Goal: Information Seeking & Learning: Find specific fact

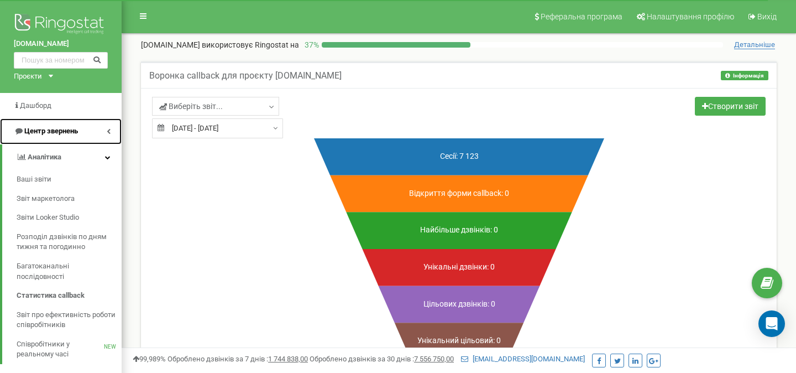
click at [47, 134] on span "Центр звернень" at bounding box center [51, 131] width 54 height 8
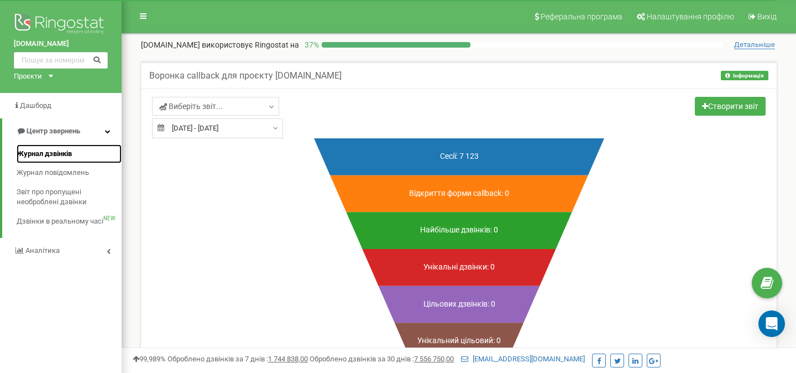
click at [54, 147] on link "Журнал дзвінків" at bounding box center [69, 153] width 105 height 19
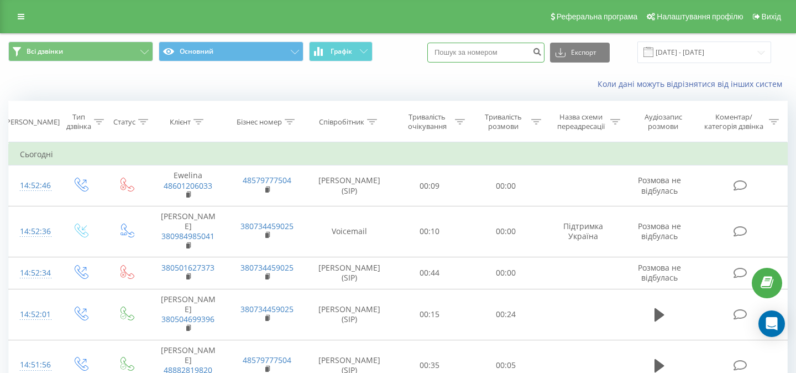
click at [483, 60] on input at bounding box center [486, 53] width 117 height 20
click at [375, 121] on icon at bounding box center [372, 122] width 10 height 6
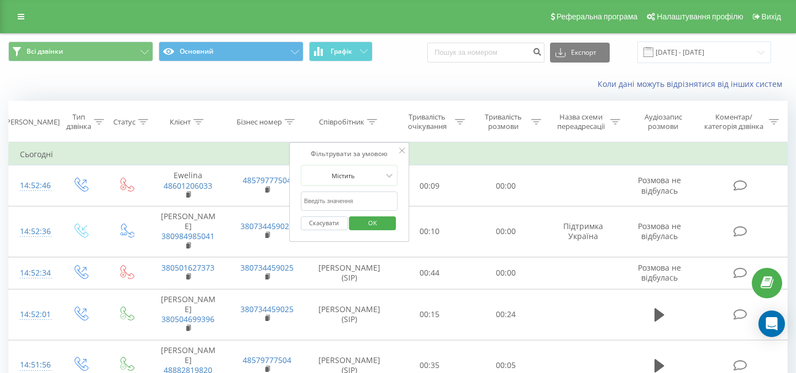
click at [338, 201] on input "text" at bounding box center [349, 200] width 97 height 19
type input "[PERSON_NAME]"
click at [387, 227] on span "OK" at bounding box center [372, 222] width 31 height 17
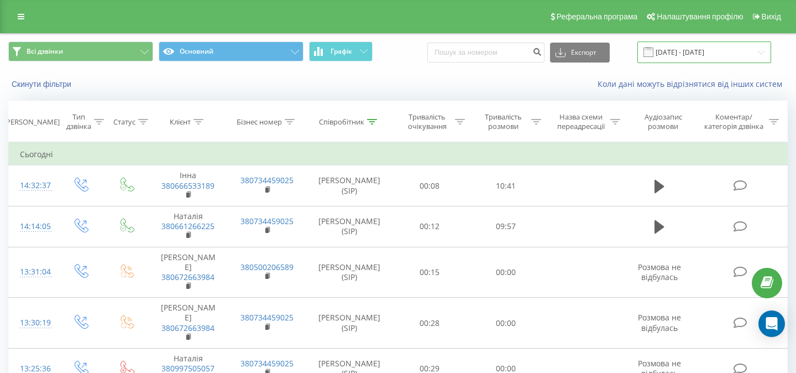
click at [681, 50] on input "20.07.2025 - 20.08.2025" at bounding box center [705, 52] width 134 height 22
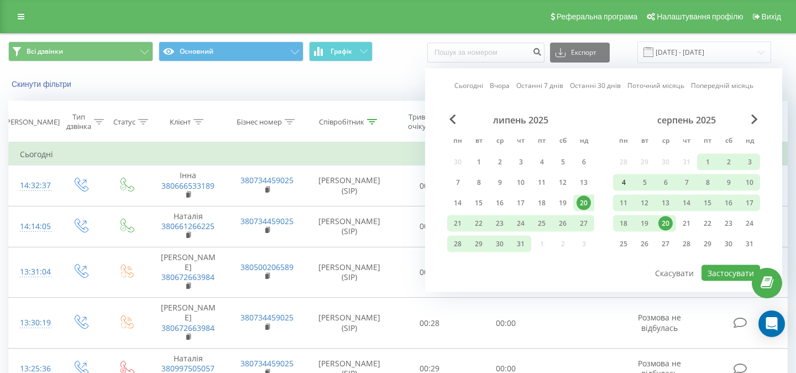
click at [623, 185] on div "4" at bounding box center [624, 182] width 14 height 14
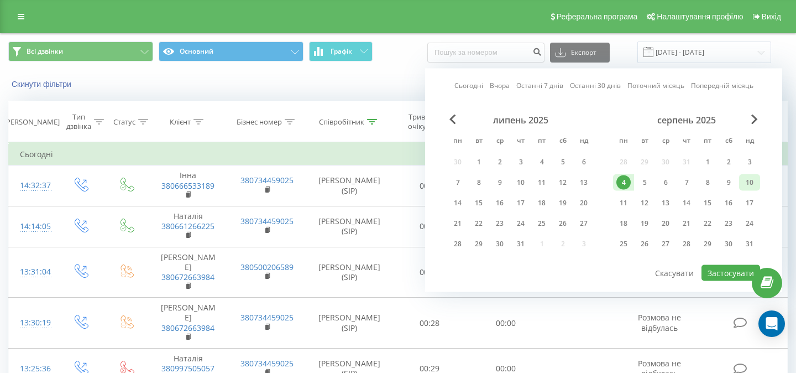
click at [746, 184] on div "10" at bounding box center [750, 182] width 14 height 14
click at [725, 270] on button "Застосувати" at bounding box center [731, 273] width 59 height 16
type input "[DATE] - [DATE]"
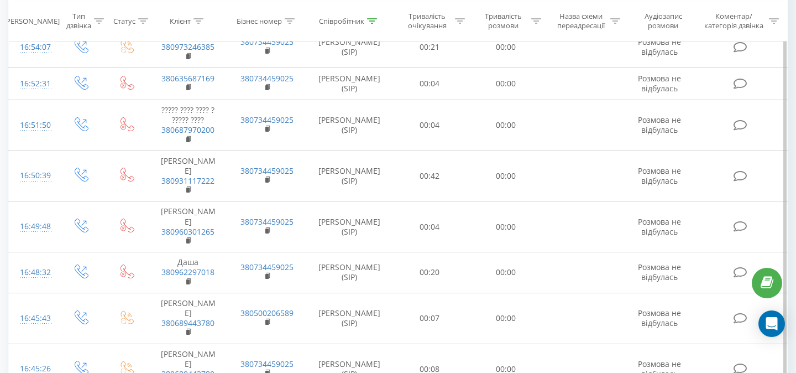
scroll to position [863, 0]
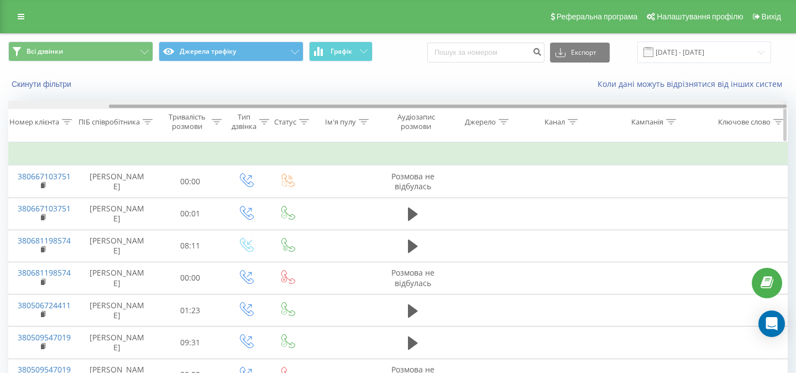
scroll to position [0, 117]
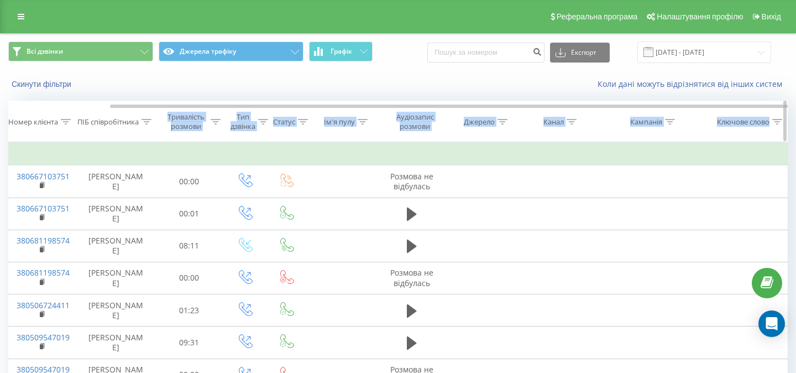
drag, startPoint x: 370, startPoint y: 104, endPoint x: 181, endPoint y: 110, distance: 188.7
click at [181, 110] on div "Дата дзвінка Тривалість очікування Номер клієнта ПІБ співробітника Тривалість р…" at bounding box center [398, 121] width 780 height 41
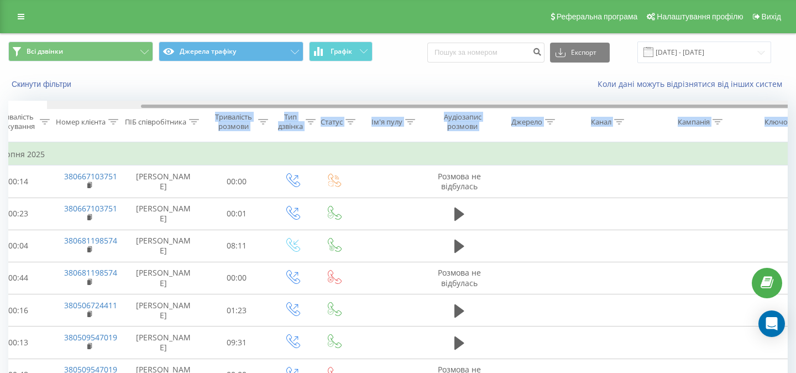
scroll to position [0, 0]
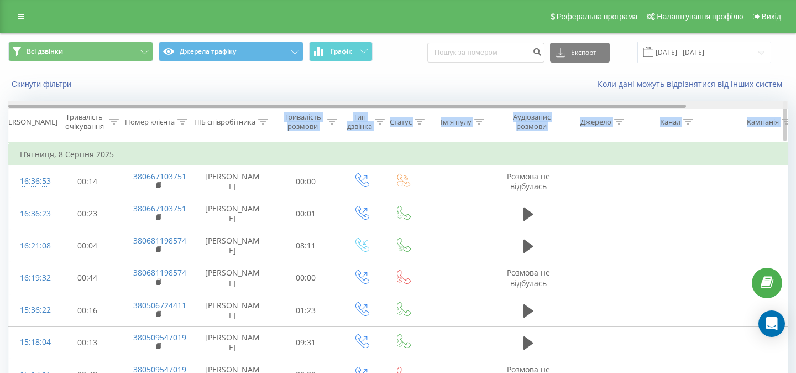
drag, startPoint x: 221, startPoint y: 106, endPoint x: 14, endPoint y: 116, distance: 206.6
click at [14, 116] on div "Дата дзвінка Тривалість очікування Номер клієнта ПІБ співробітника Тривалість р…" at bounding box center [398, 121] width 780 height 41
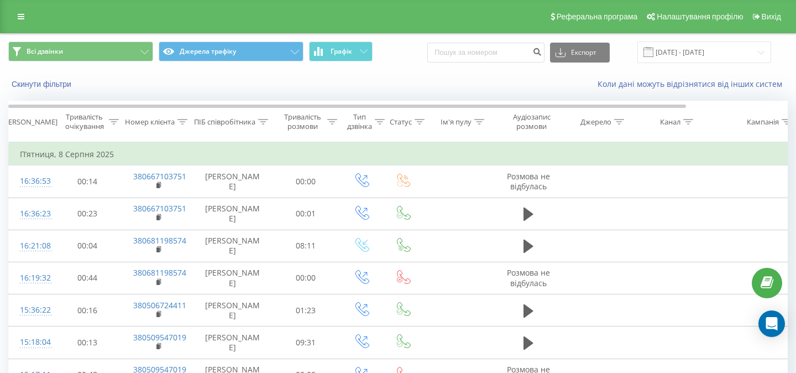
click at [421, 150] on td "П’ятниця, 8 Серпня 2025" at bounding box center [457, 154] width 896 height 22
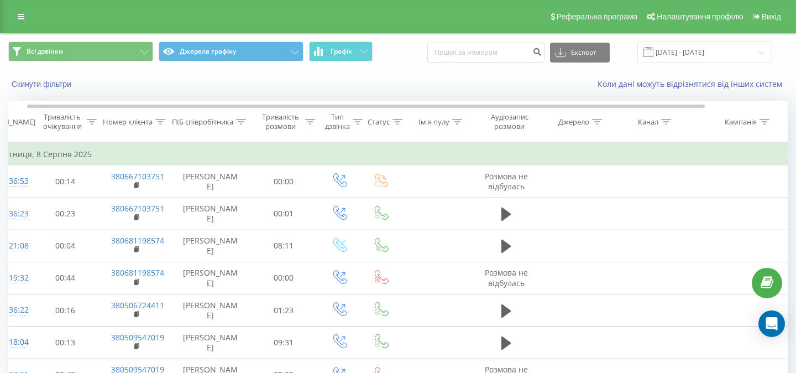
click at [405, 86] on div "Коли дані можуть відрізнятися вiд інших систем" at bounding box center [547, 84] width 497 height 11
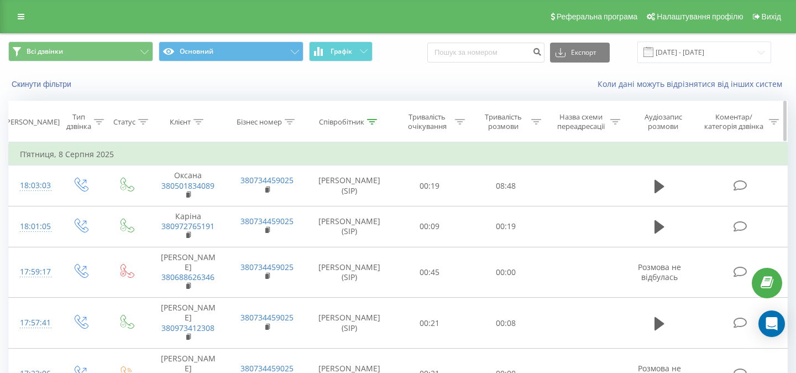
click at [459, 123] on icon at bounding box center [461, 122] width 10 height 6
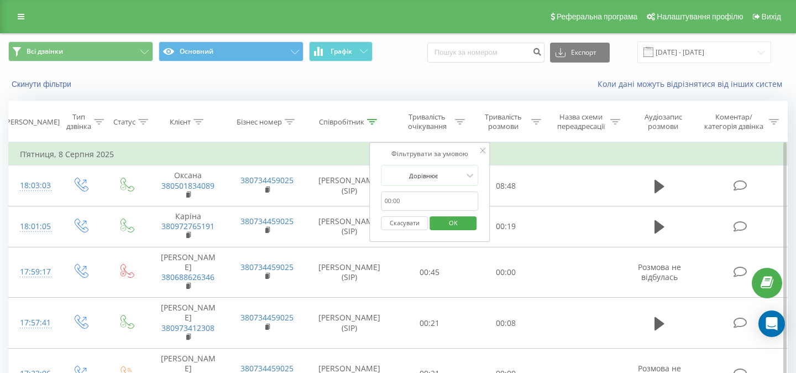
click at [415, 196] on input "text" at bounding box center [430, 200] width 97 height 19
click at [421, 175] on div at bounding box center [424, 175] width 79 height 11
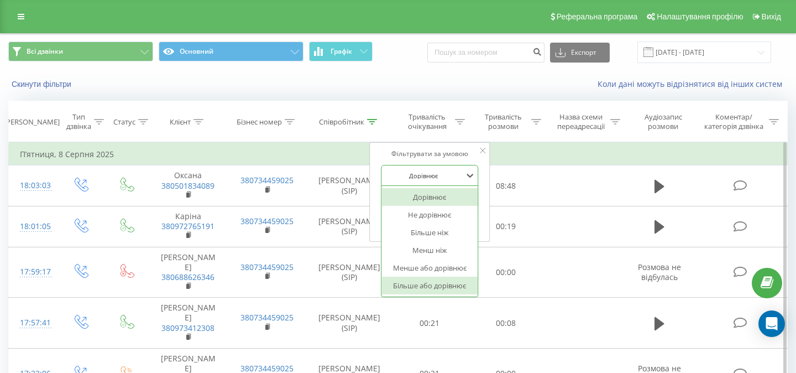
click at [423, 282] on div "Більше або дорівнює" at bounding box center [430, 286] width 96 height 18
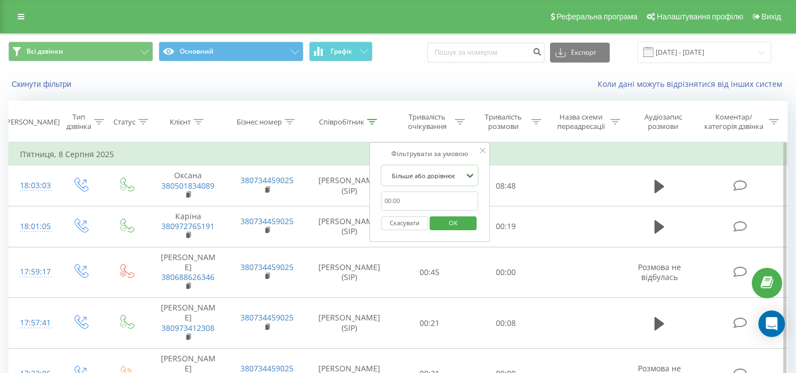
click at [406, 202] on input "text" at bounding box center [430, 200] width 97 height 19
type input "11"
click at [455, 228] on span "OK" at bounding box center [453, 222] width 31 height 17
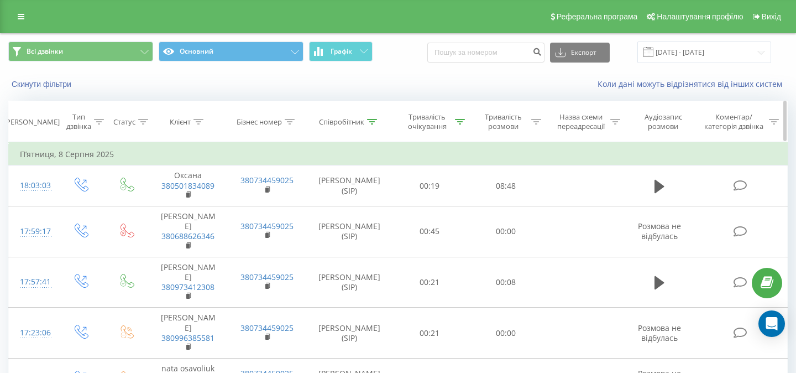
click at [456, 123] on icon at bounding box center [460, 122] width 10 height 6
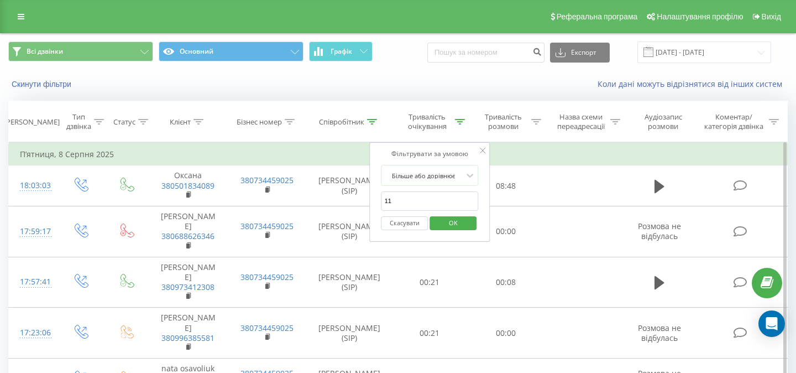
click at [483, 150] on icon at bounding box center [483, 151] width 6 height 6
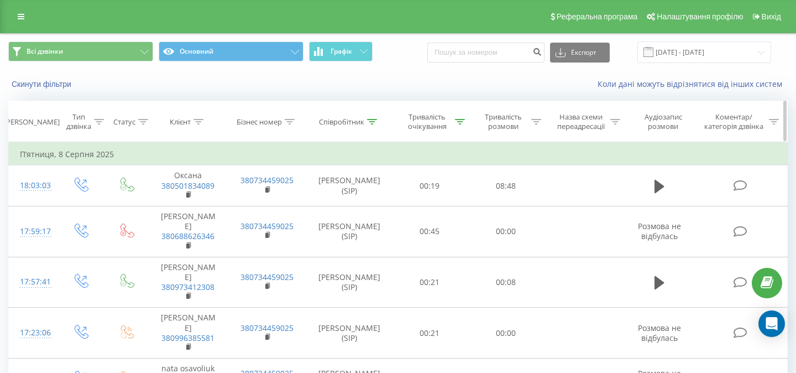
click at [461, 122] on icon at bounding box center [460, 122] width 10 height 6
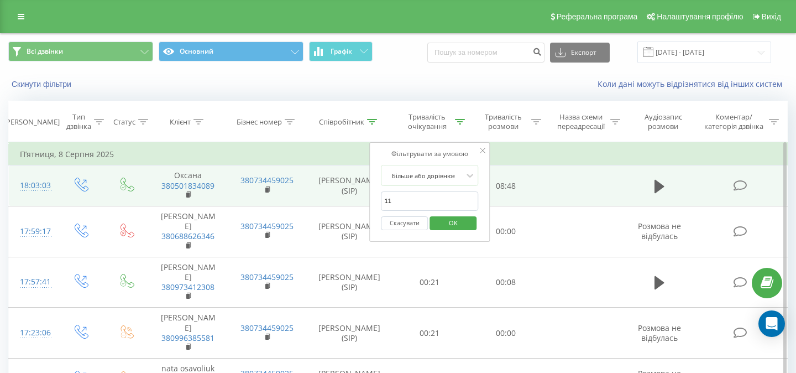
drag, startPoint x: 416, startPoint y: 201, endPoint x: 356, endPoint y: 201, distance: 59.7
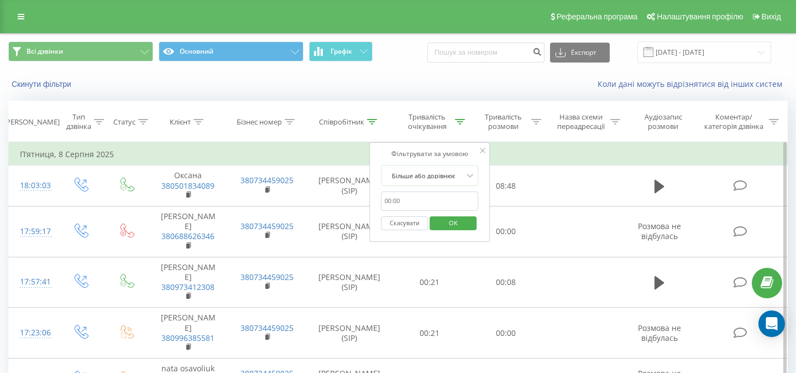
click at [439, 221] on span "OK" at bounding box center [453, 222] width 31 height 17
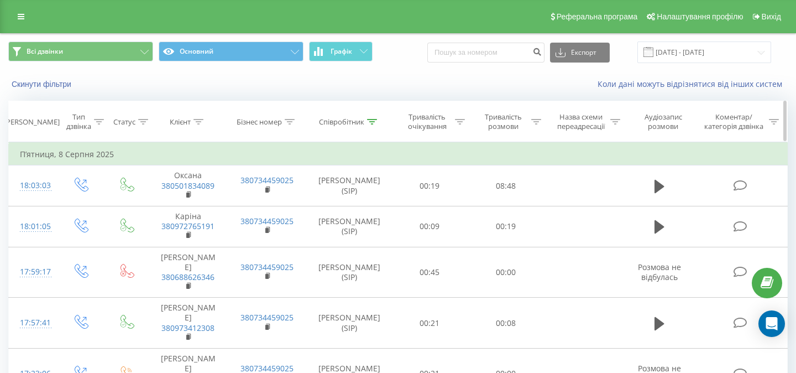
click at [534, 124] on div at bounding box center [537, 121] width 10 height 9
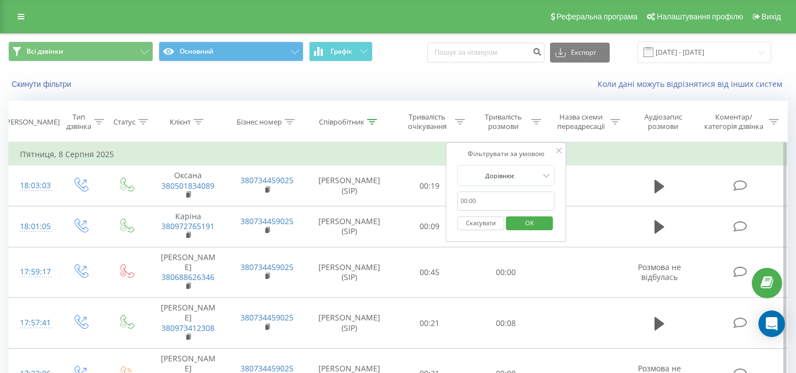
click at [499, 197] on input "text" at bounding box center [505, 200] width 97 height 19
click at [504, 182] on div "Дорівнює" at bounding box center [500, 175] width 81 height 17
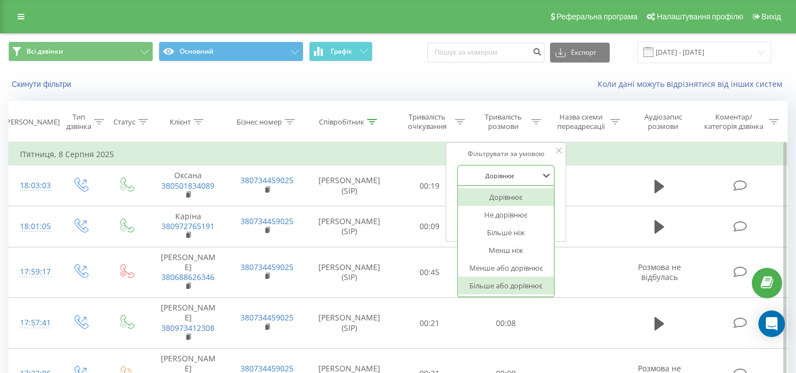
click at [523, 279] on div "Більше або дорівнює" at bounding box center [506, 286] width 96 height 18
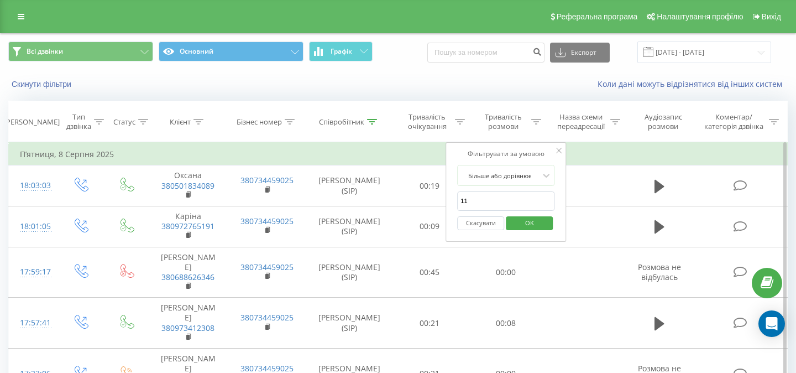
click at [528, 217] on span "OK" at bounding box center [529, 222] width 31 height 17
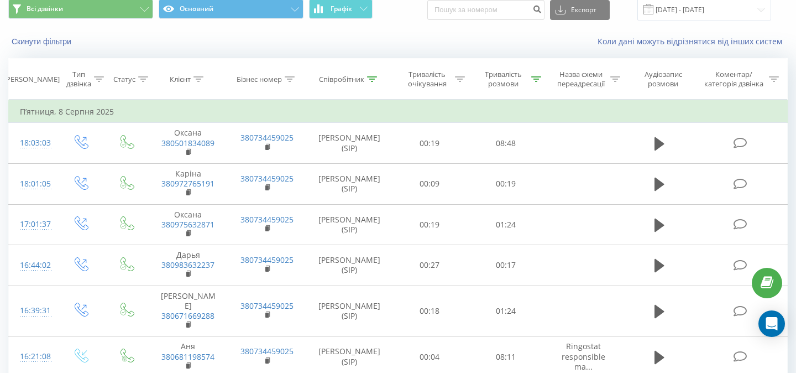
scroll to position [70, 0]
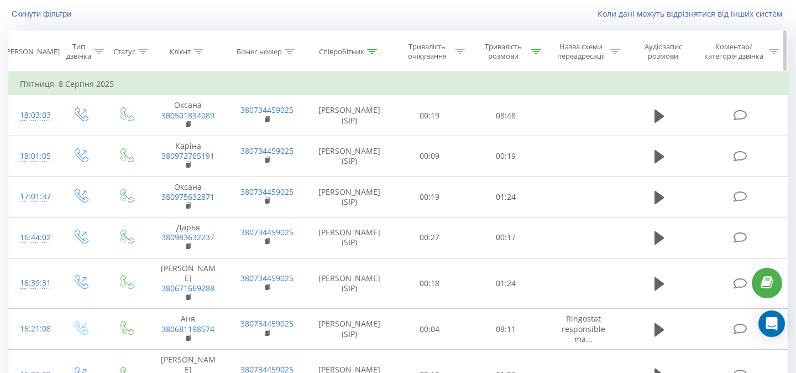
click at [533, 54] on icon at bounding box center [537, 52] width 10 height 6
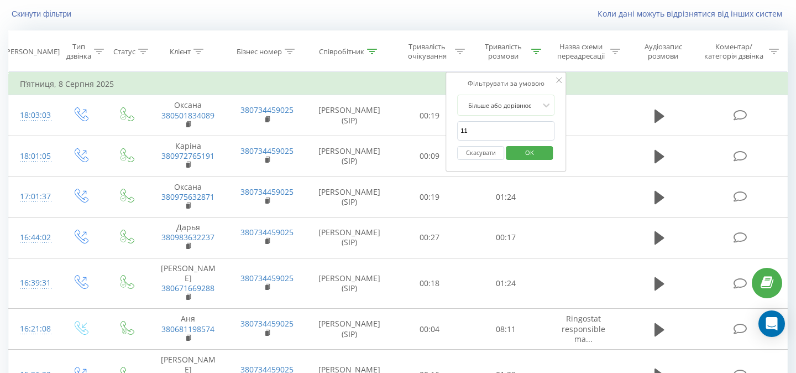
click at [468, 131] on input "11" at bounding box center [505, 130] width 97 height 19
type input "11:00"
click at [527, 155] on span "OK" at bounding box center [529, 152] width 31 height 17
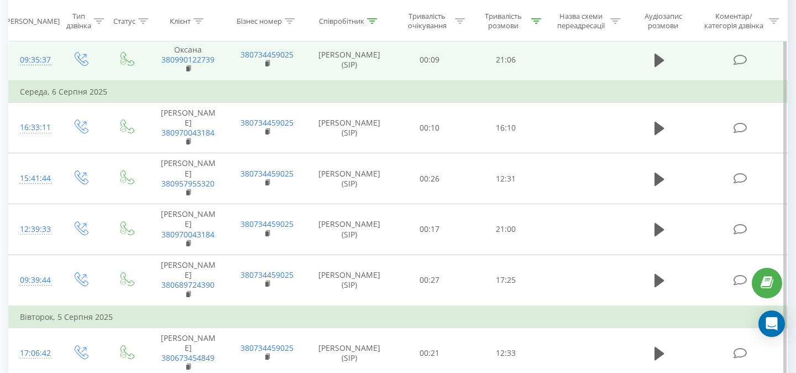
scroll to position [225, 0]
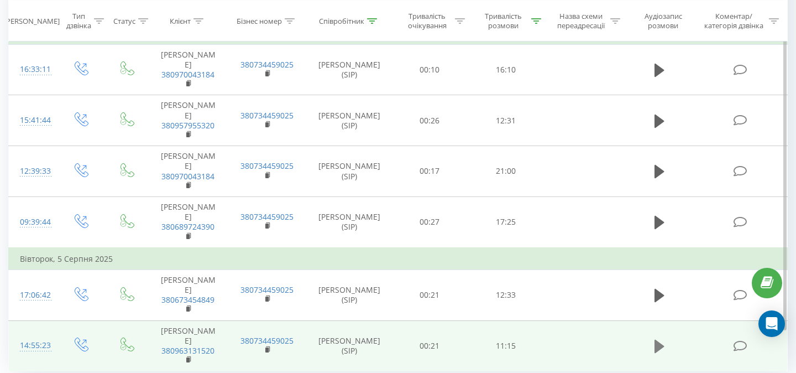
click at [658, 340] on icon at bounding box center [660, 346] width 10 height 13
drag, startPoint x: 221, startPoint y: 313, endPoint x: 160, endPoint y: 313, distance: 61.4
click at [160, 320] on td "[PERSON_NAME] 380963131520" at bounding box center [188, 345] width 79 height 51
copy link "380963131520"
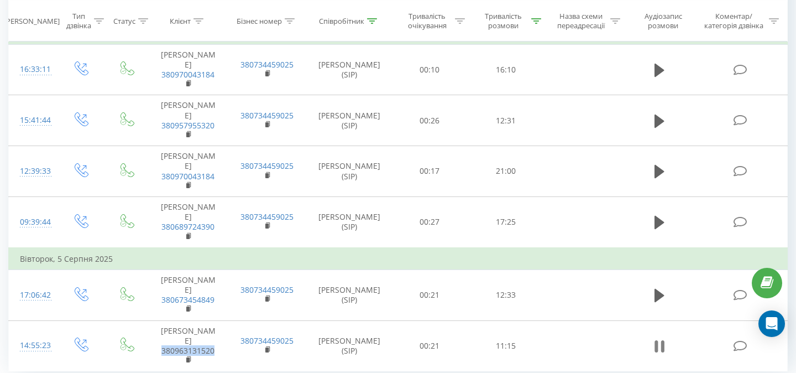
click at [662, 340] on icon at bounding box center [663, 346] width 3 height 12
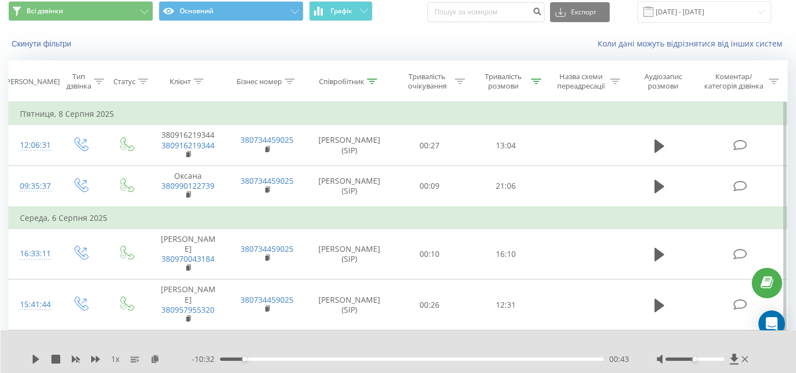
scroll to position [0, 0]
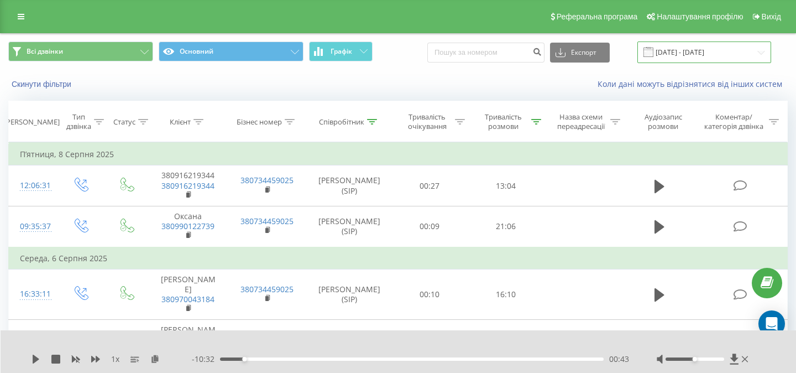
click at [678, 53] on input "[DATE] - [DATE]" at bounding box center [705, 52] width 134 height 22
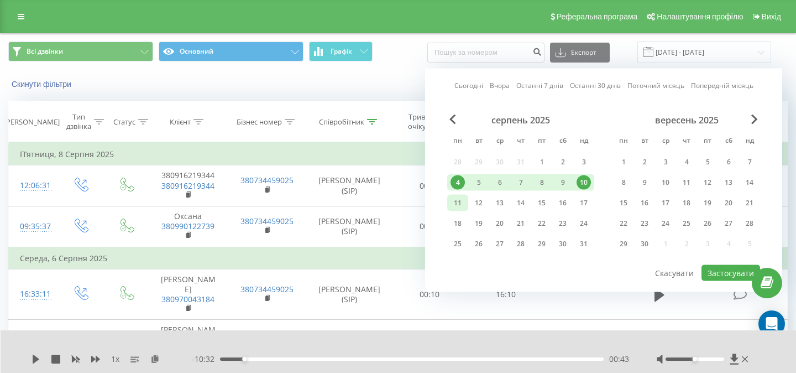
click at [455, 206] on div "11" at bounding box center [458, 203] width 14 height 14
click at [587, 204] on div "17" at bounding box center [584, 203] width 14 height 14
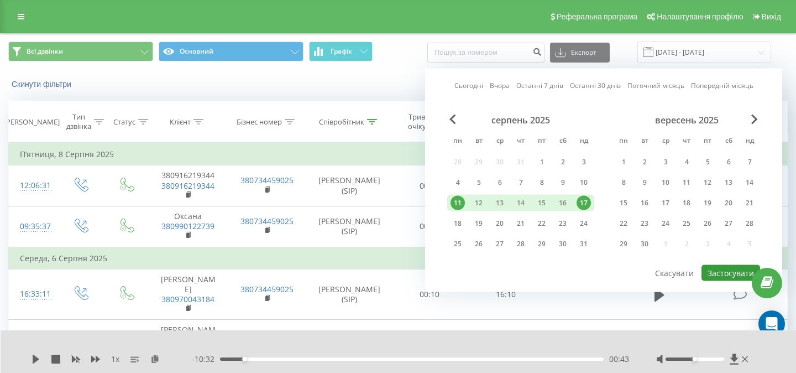
click at [735, 272] on button "Застосувати" at bounding box center [731, 273] width 59 height 16
type input "[DATE] - [DATE]"
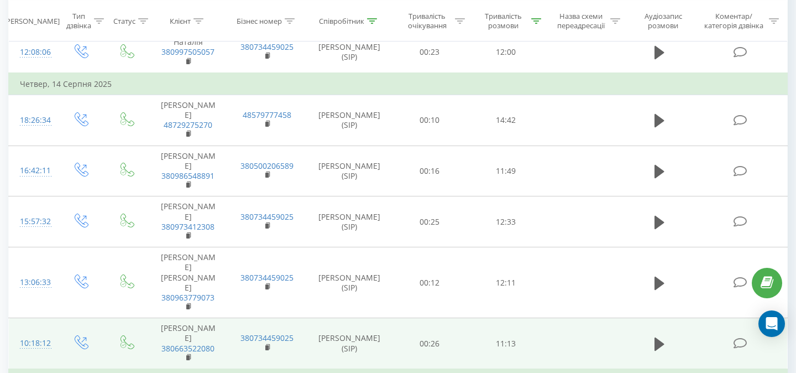
scroll to position [284, 0]
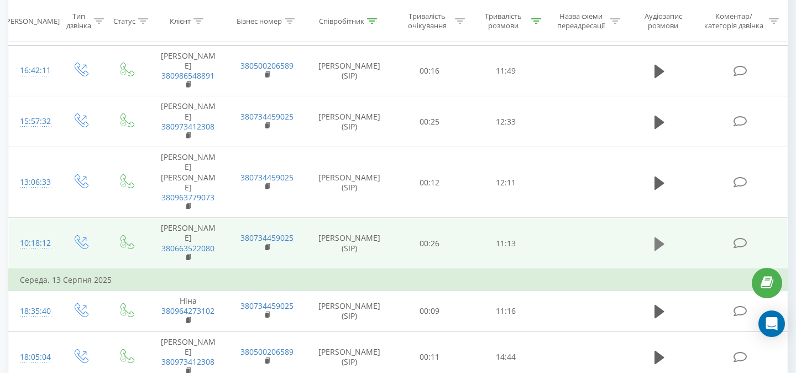
click at [657, 237] on icon at bounding box center [660, 243] width 10 height 13
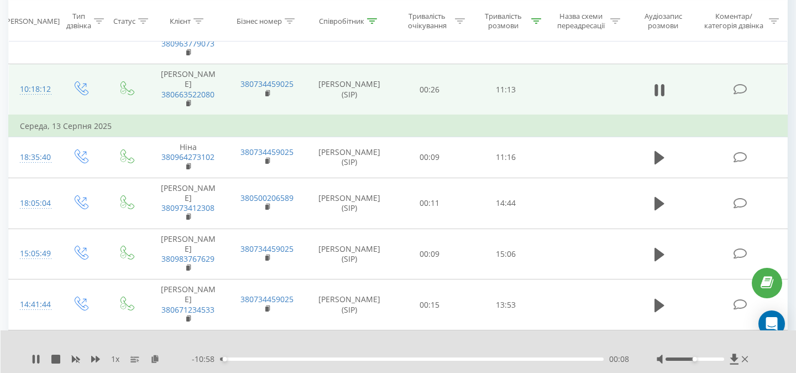
scroll to position [655, 0]
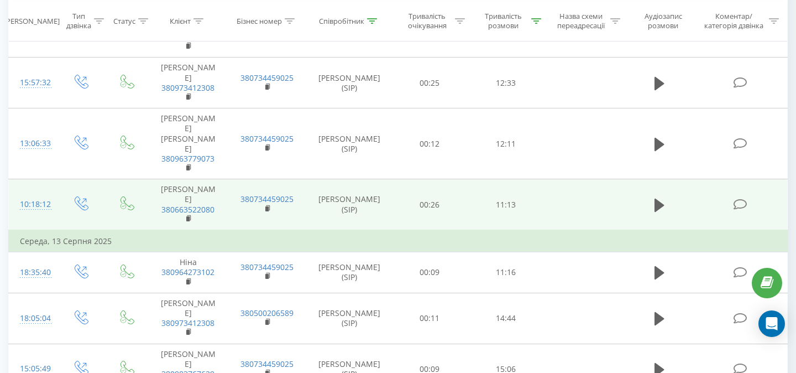
scroll to position [0, 0]
